Goal: Information Seeking & Learning: Learn about a topic

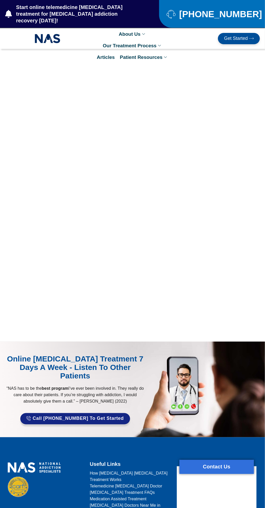
click at [140, 51] on link "Patient Resources" at bounding box center [143, 57] width 53 height 12
click at [163, 135] on link "Patient Counseling Program" at bounding box center [155, 141] width 77 height 12
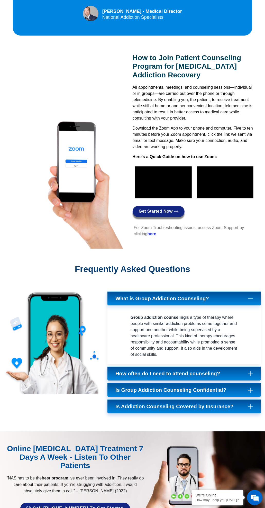
scroll to position [451, 0]
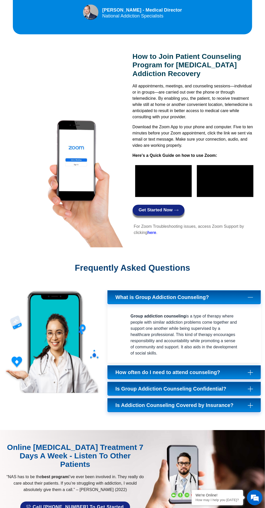
click at [250, 370] on icon at bounding box center [250, 372] width 5 height 5
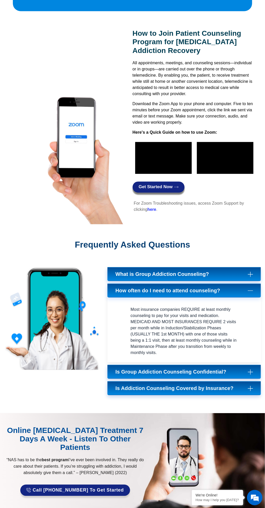
scroll to position [477, 0]
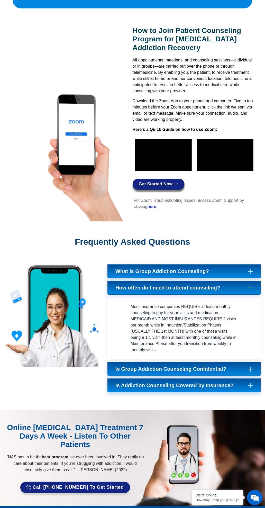
click at [250, 383] on icon at bounding box center [250, 385] width 5 height 5
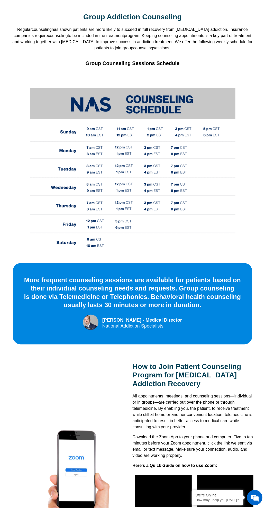
scroll to position [0, 0]
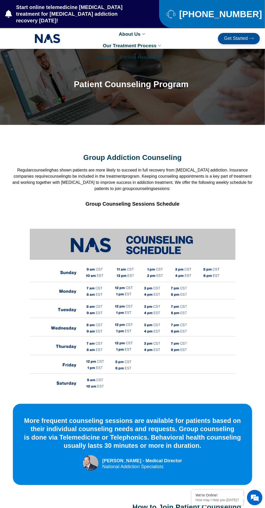
click at [134, 40] on link "Our Treatment Process" at bounding box center [132, 46] width 65 height 12
click at [219, 129] on section "Group Addiction Counseling Regular counseling has shown patients are more likel…" at bounding box center [132, 175] width 265 height 101
click at [130, 40] on link "Our Treatment Process" at bounding box center [132, 46] width 65 height 12
click at [197, 131] on section "Group Addiction Counseling Regular counseling has shown patients are more likel…" at bounding box center [132, 175] width 265 height 101
click at [117, 51] on link "Articles" at bounding box center [105, 57] width 23 height 12
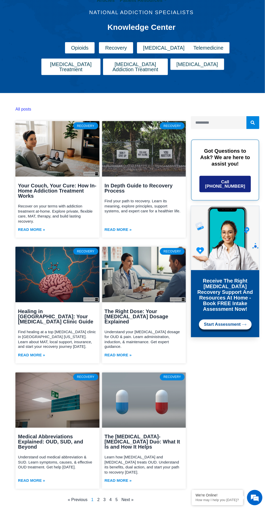
scroll to position [58, 0]
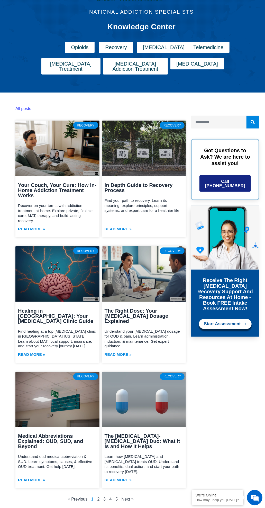
click at [132, 497] on link "Next »" at bounding box center [128, 499] width 12 height 4
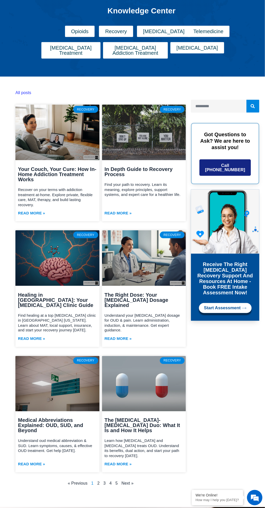
scroll to position [94, 0]
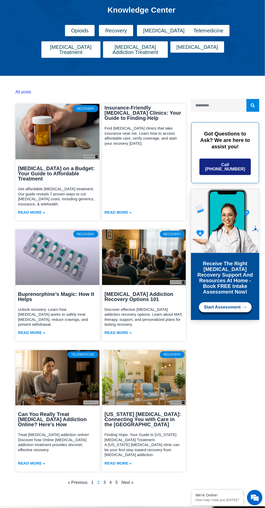
click at [130, 480] on link "Next »" at bounding box center [128, 482] width 12 height 4
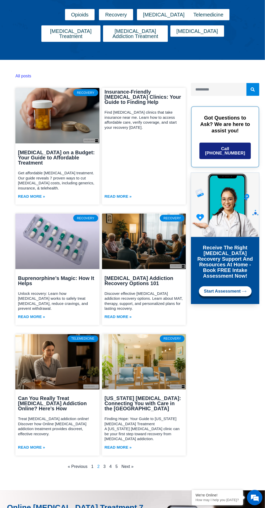
scroll to position [110, 0]
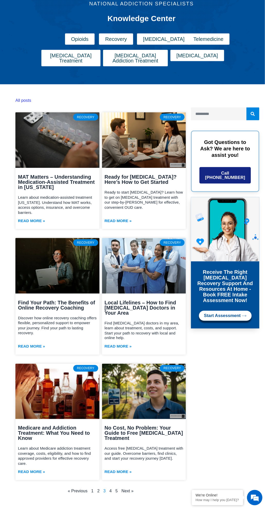
click at [130, 489] on link "Next »" at bounding box center [128, 491] width 12 height 4
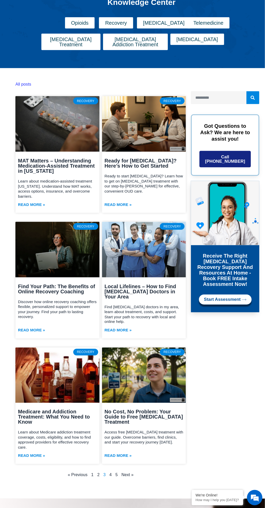
scroll to position [102, 0]
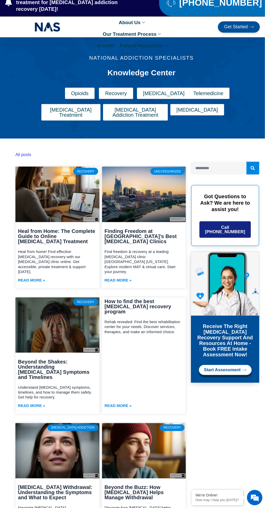
click at [73, 359] on link "Beyond the Shakes: Understanding [MEDICAL_DATA] Symptoms and Timelines" at bounding box center [53, 369] width 71 height 21
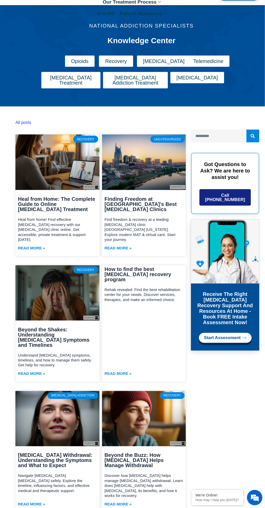
scroll to position [48, 0]
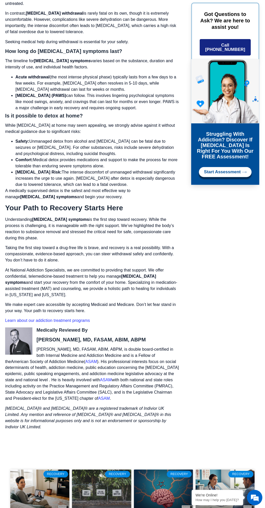
scroll to position [2461, 0]
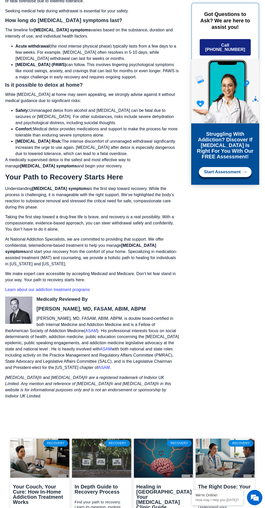
scroll to position [2498, 0]
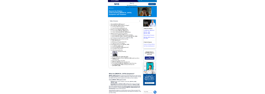
scroll to position [17, 0]
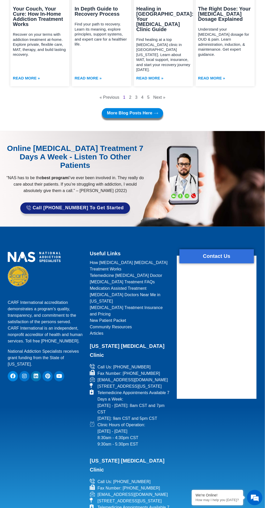
scroll to position [2498, 0]
